Goal: Task Accomplishment & Management: Use online tool/utility

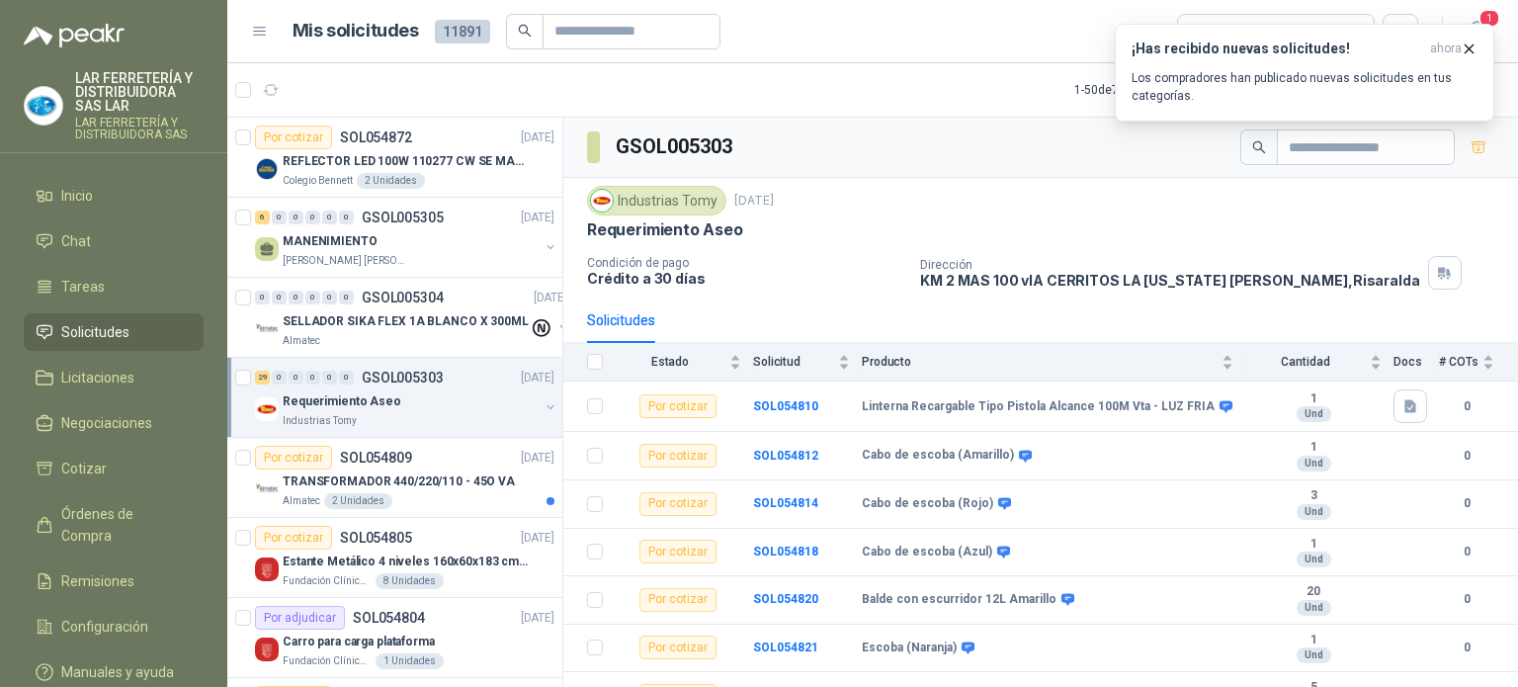
scroll to position [198, 0]
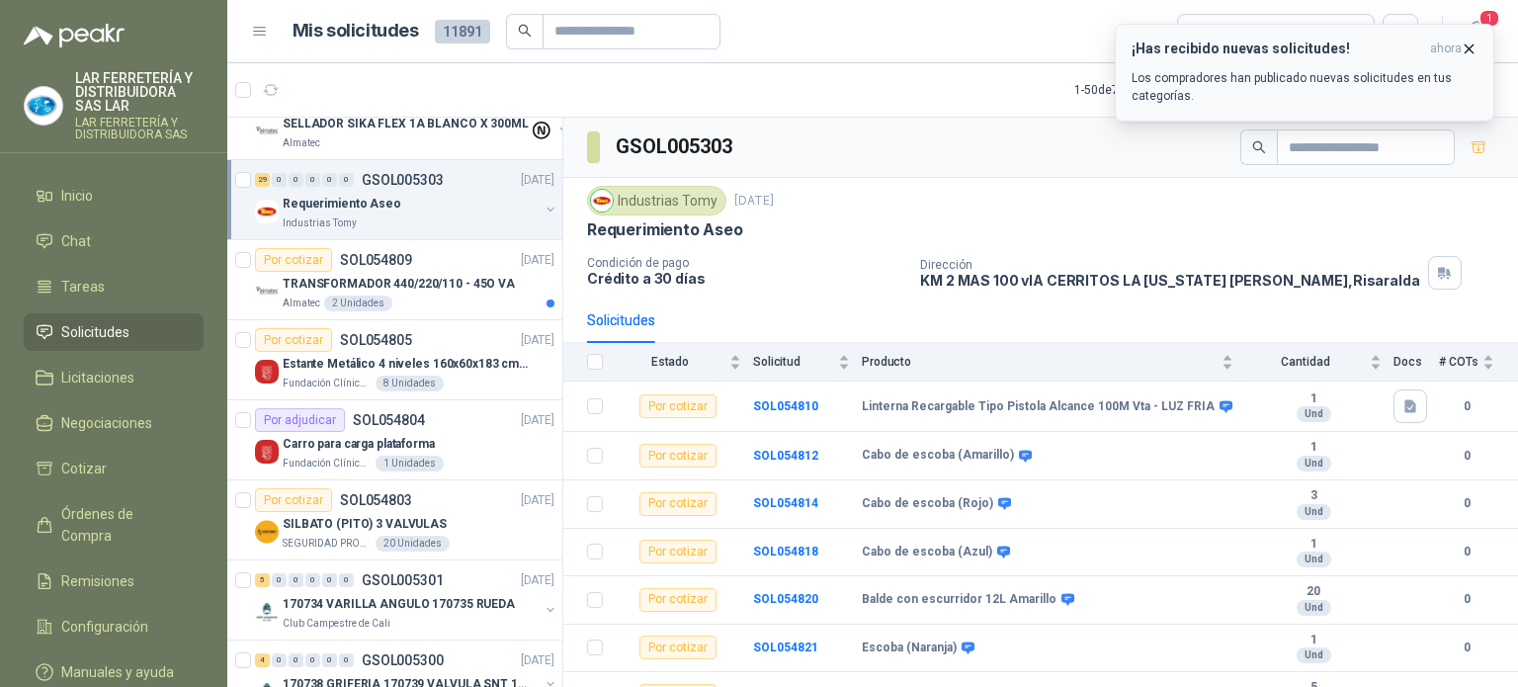
click at [1187, 65] on div "¡Has recibido nuevas solicitudes! ahora Los compradores han publicado nuevas so…" at bounding box center [1304, 73] width 346 height 64
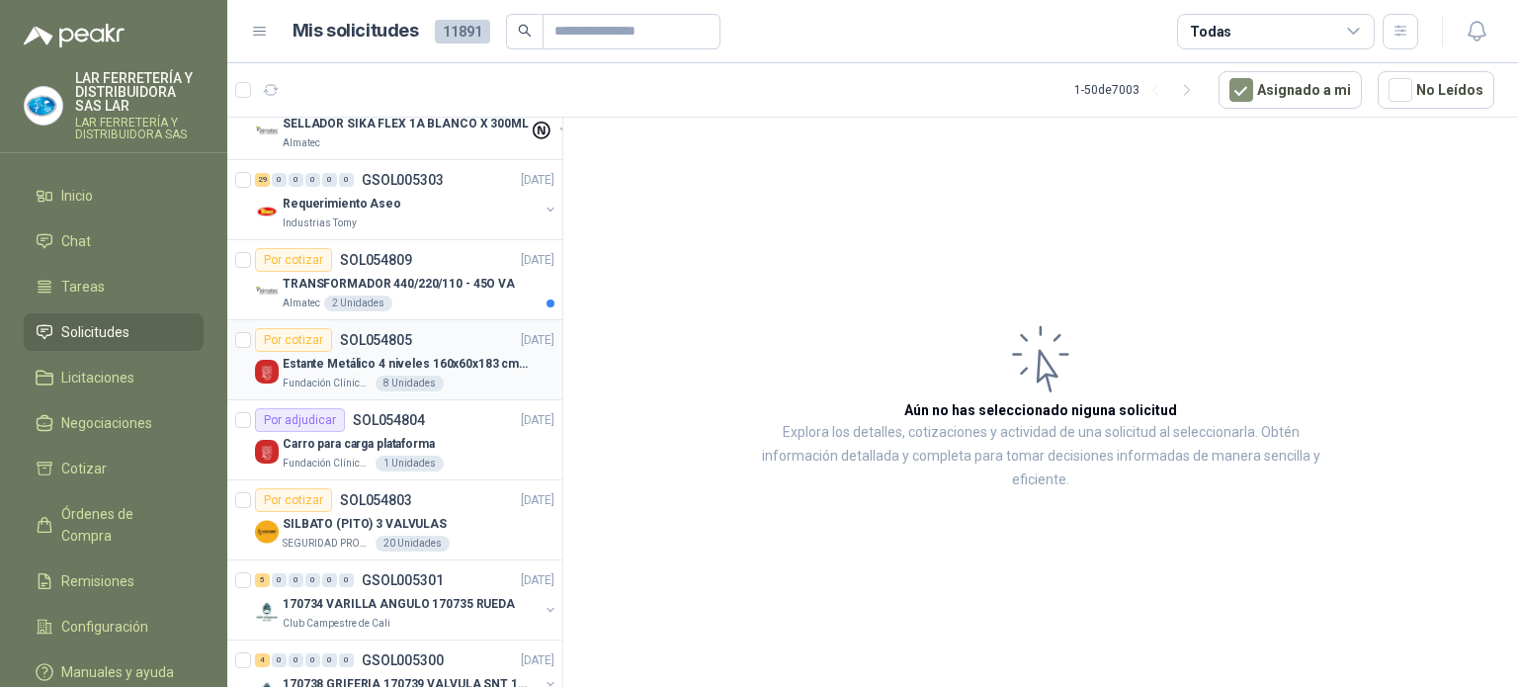
scroll to position [296, 0]
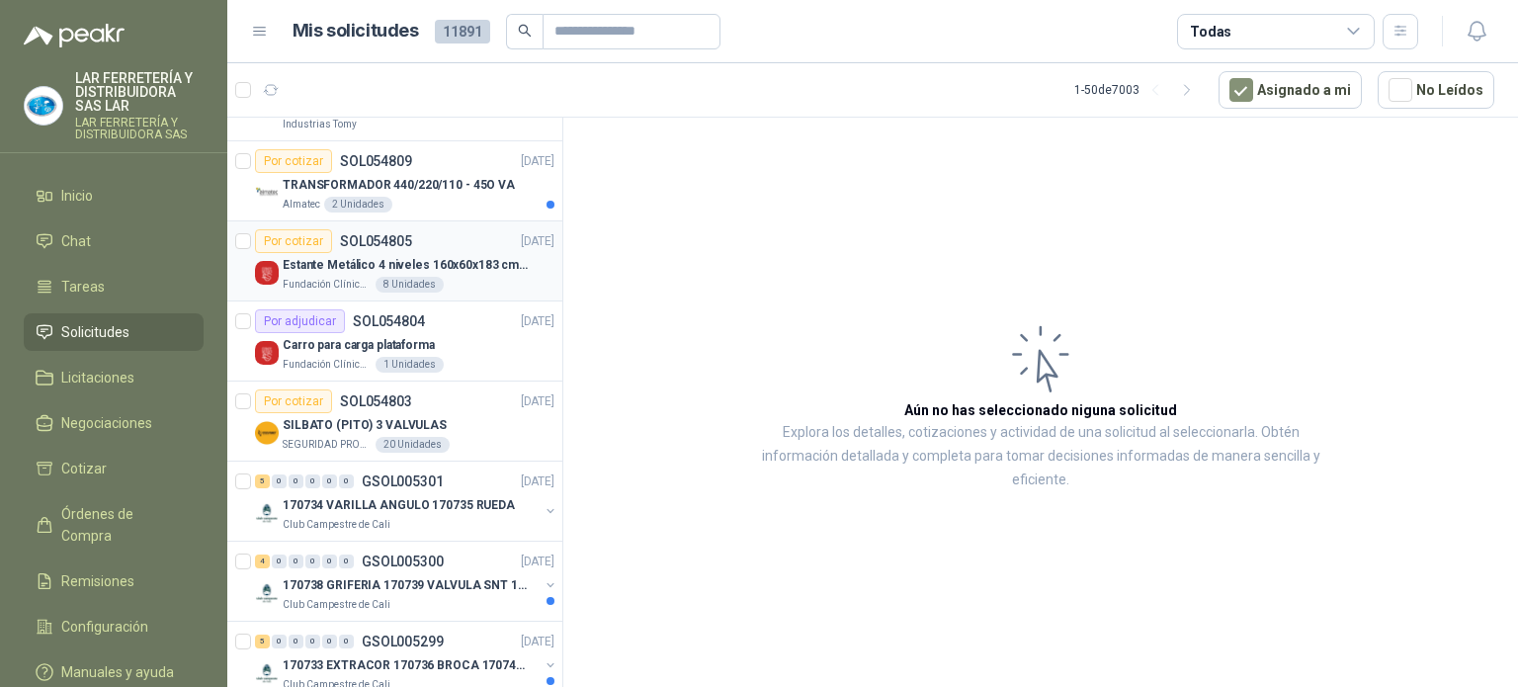
click at [478, 270] on p "Estante Metálico 4 niveles 160x60x183 cm Fixser" at bounding box center [406, 265] width 246 height 19
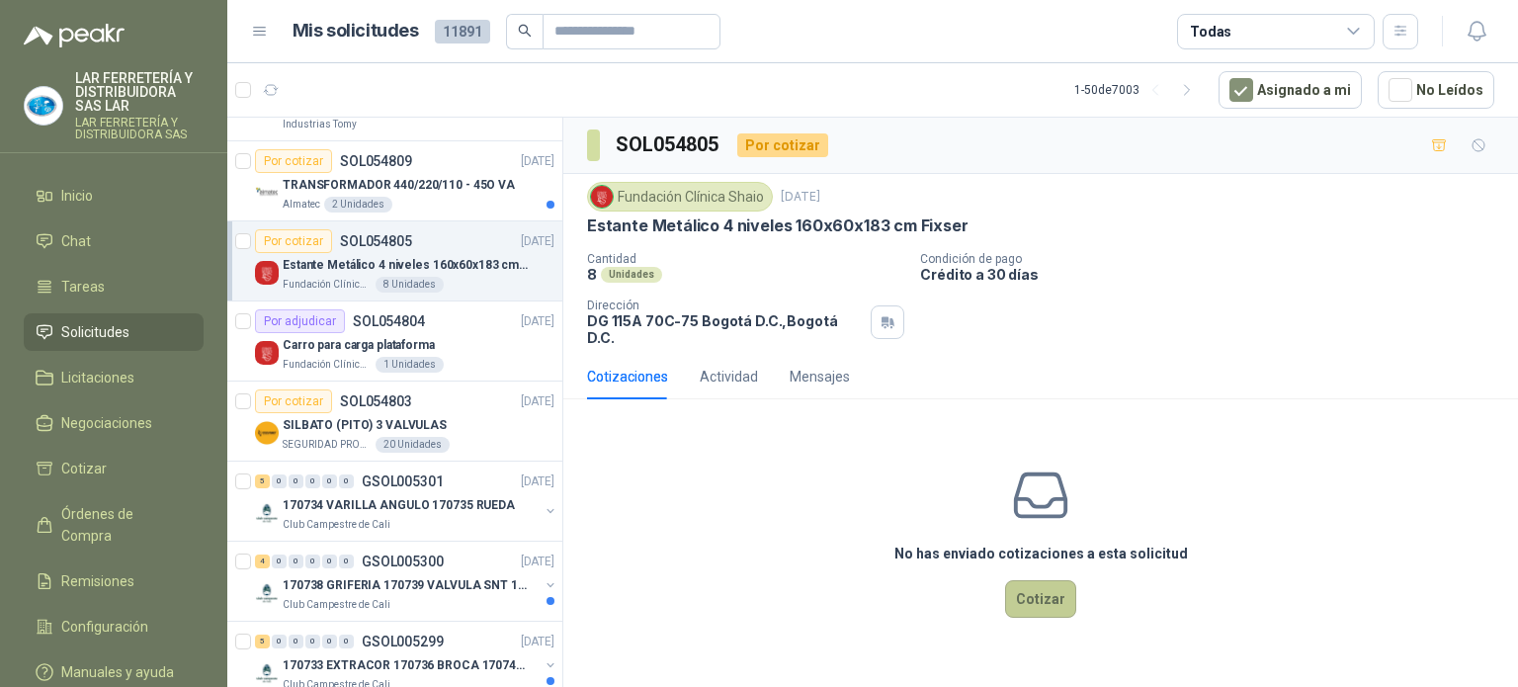
click at [1044, 595] on button "Cotizar" at bounding box center [1040, 599] width 71 height 38
